Goal: Task Accomplishment & Management: Manage account settings

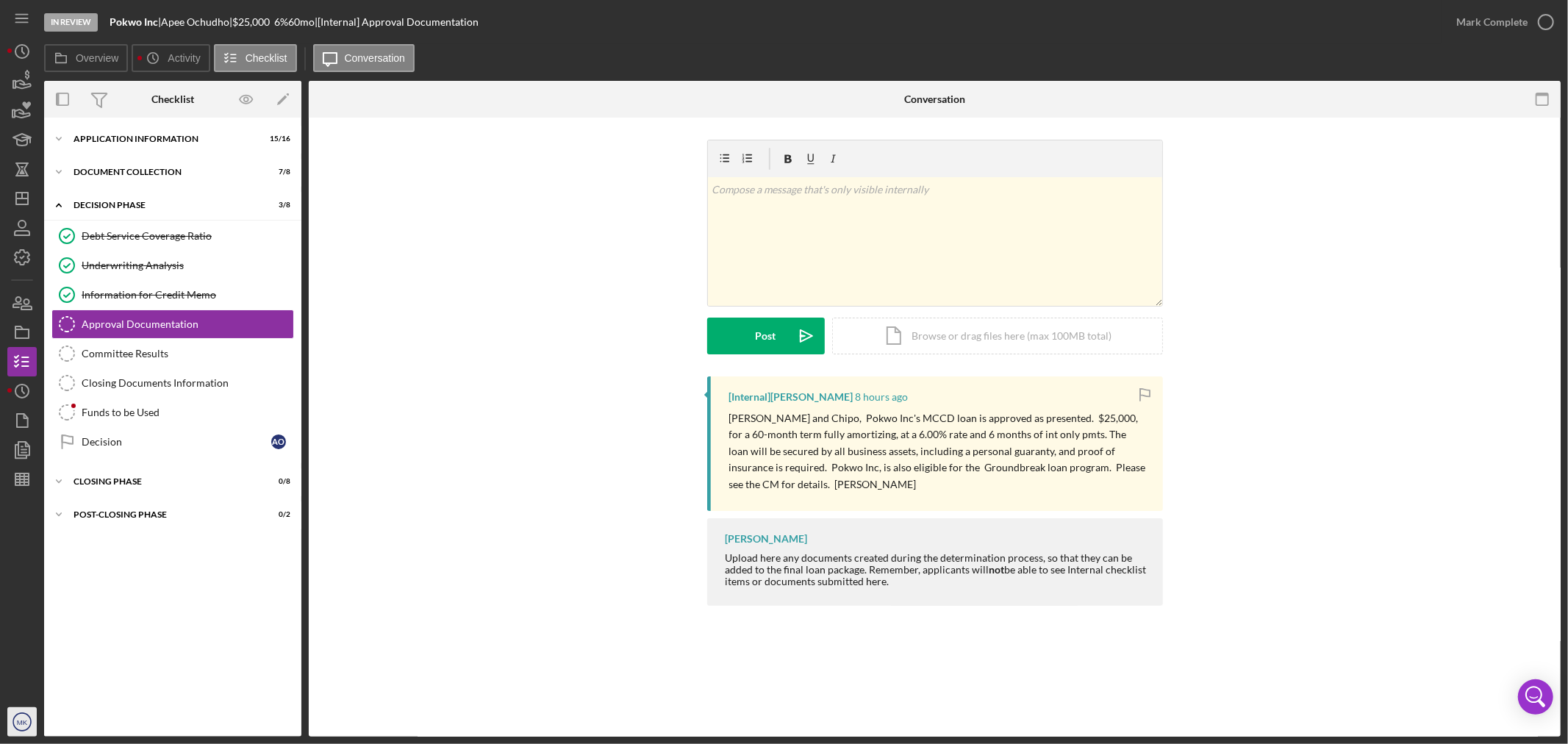
click at [23, 719] on text "MK" at bounding box center [22, 722] width 11 height 8
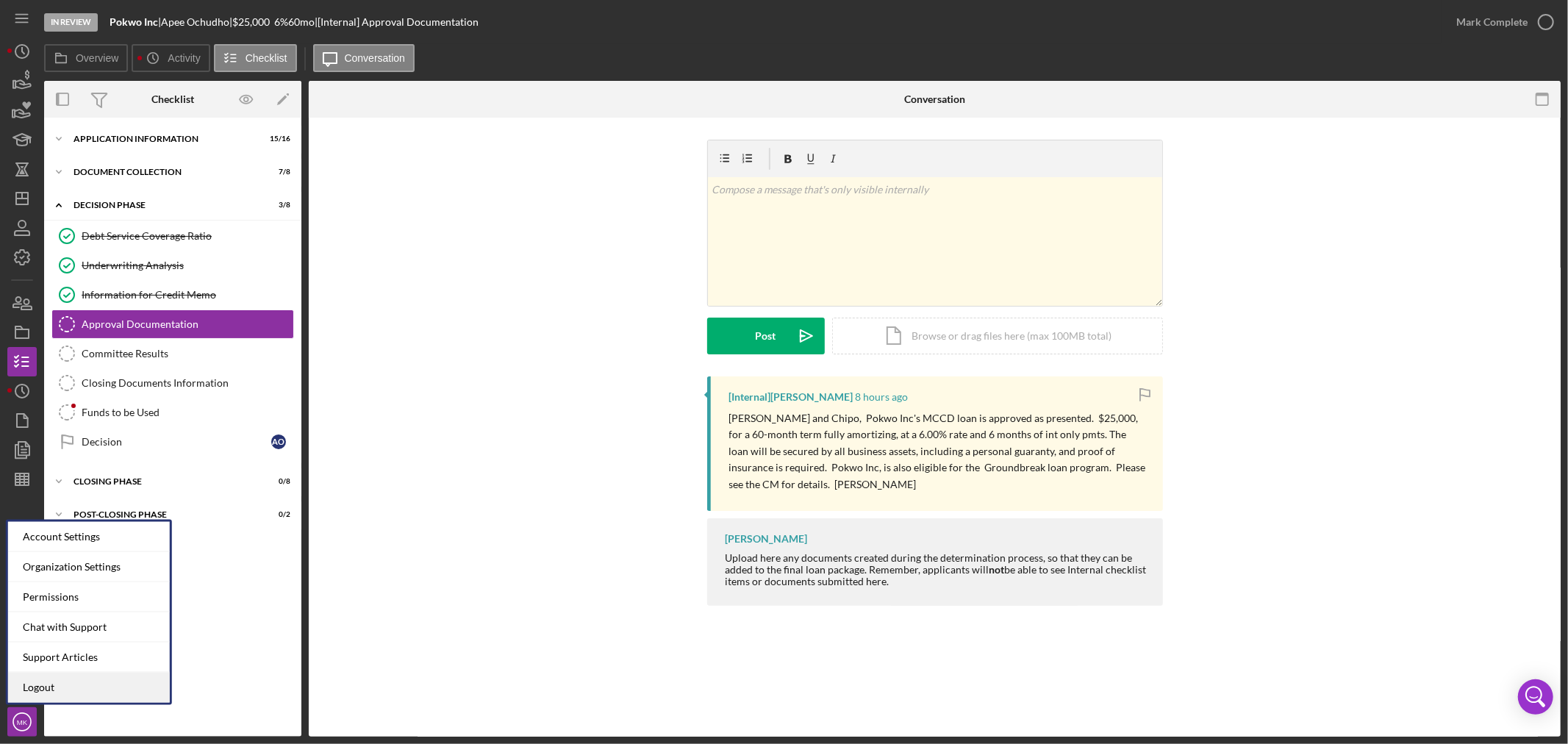
click at [69, 687] on link "Logout" at bounding box center [89, 688] width 162 height 30
